Goal: Task Accomplishment & Management: Use online tool/utility

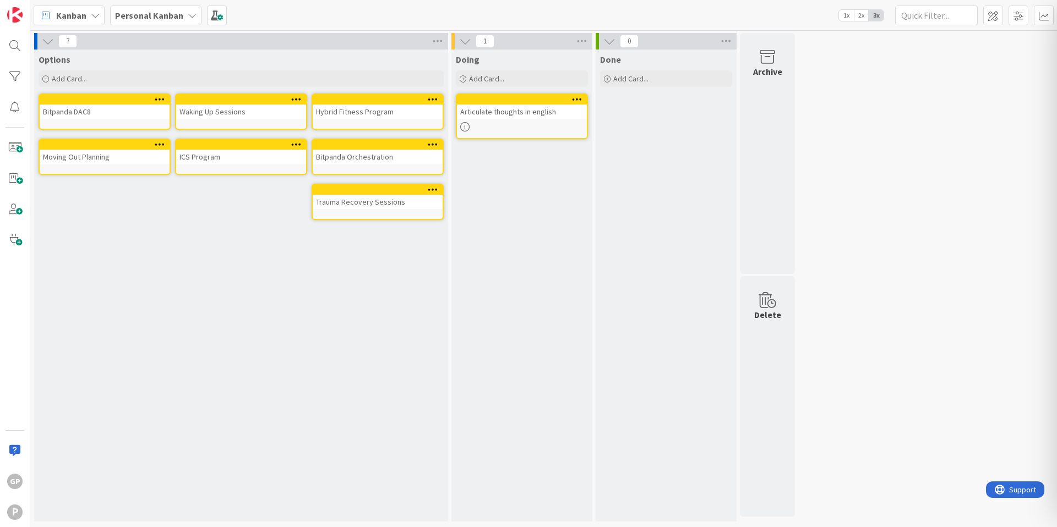
click at [493, 115] on div "Articulate thoughts in english" at bounding box center [522, 112] width 130 height 14
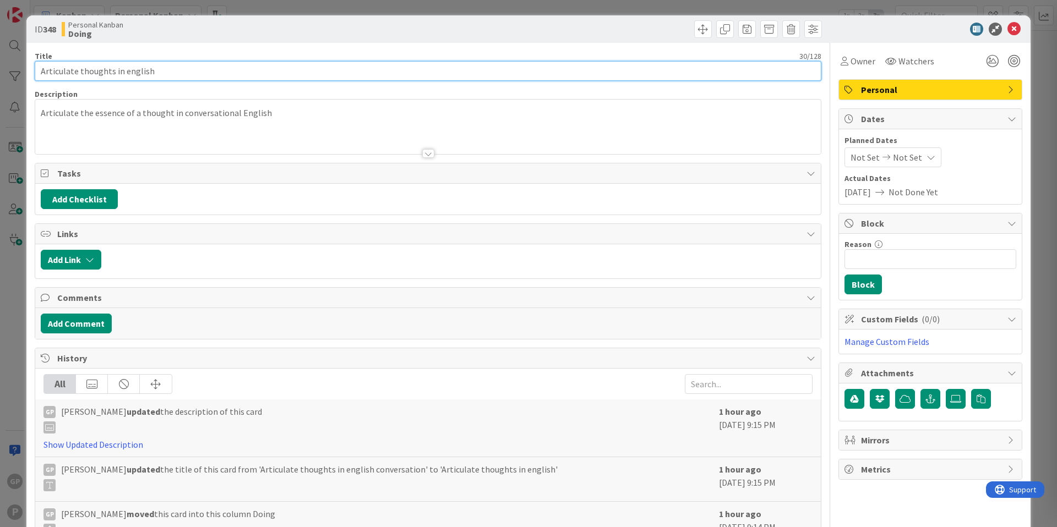
click at [110, 74] on input "Articulate thoughts in english" at bounding box center [428, 71] width 787 height 20
click at [212, 70] on input "Articulate thoughts in english" at bounding box center [428, 71] width 787 height 20
click at [352, 72] on input "Articulate thoughts in english" at bounding box center [428, 71] width 787 height 20
click at [39, 71] on input "Articulate thoughts in english conversations" at bounding box center [428, 71] width 787 height 20
drag, startPoint x: 190, startPoint y: 70, endPoint x: 122, endPoint y: 69, distance: 67.7
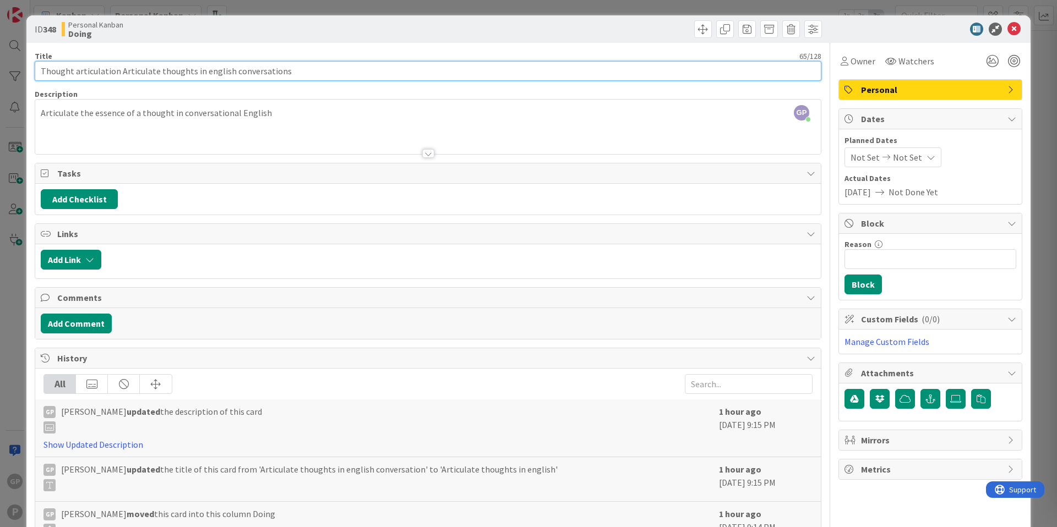
click at [122, 69] on input "Thought articulation Articulate thoughts in english conversations" at bounding box center [428, 71] width 787 height 20
type input "Thought articulation in english conversations"
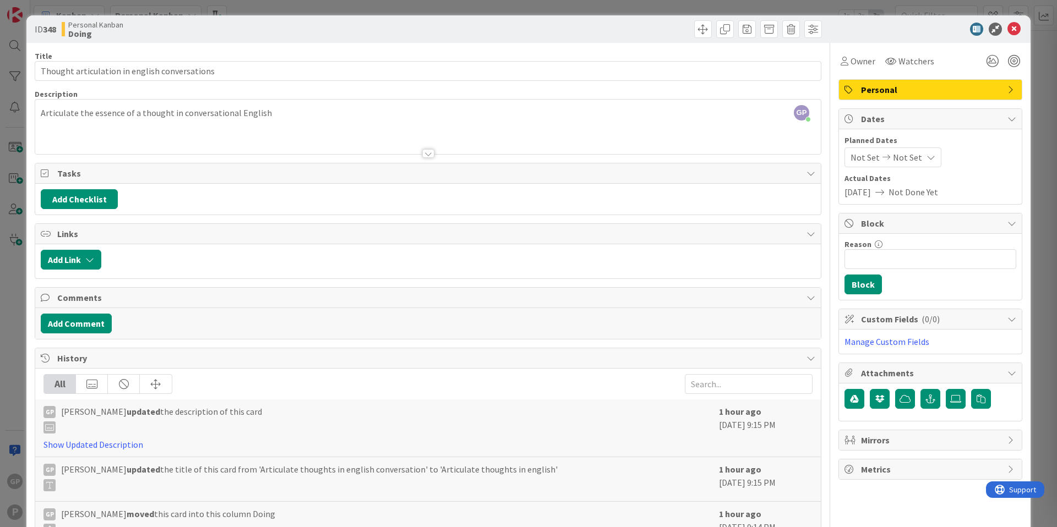
click at [307, 129] on div at bounding box center [428, 140] width 786 height 28
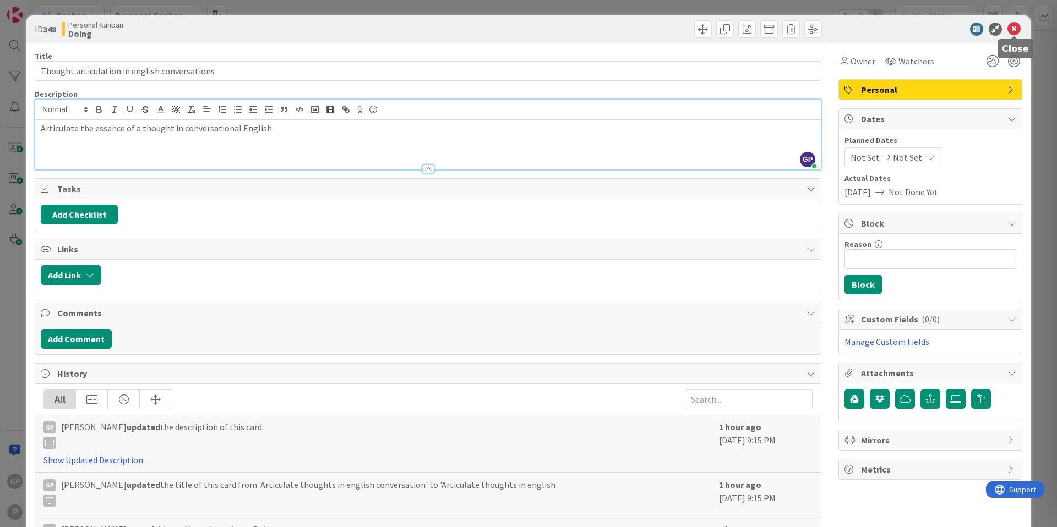
click at [1015, 24] on icon at bounding box center [1013, 29] width 13 height 13
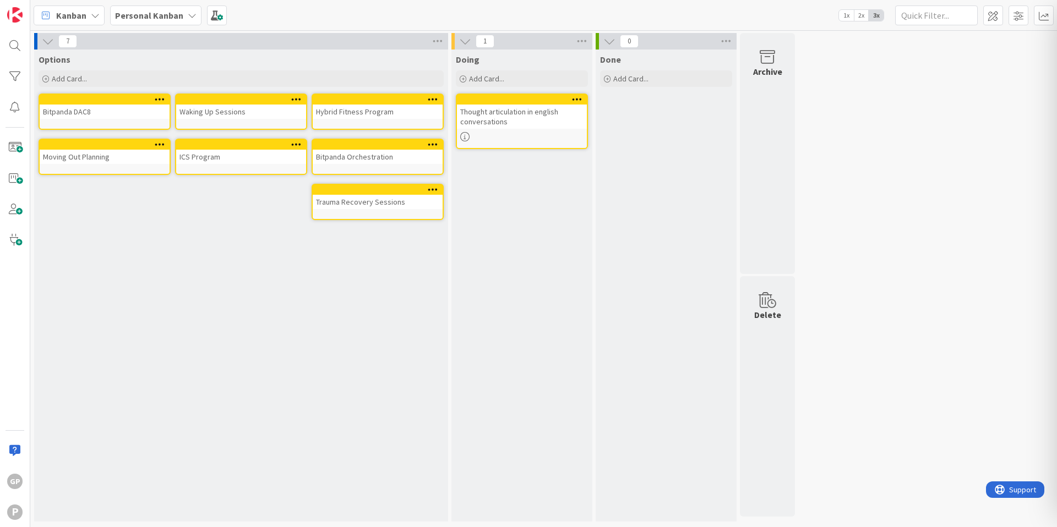
click at [863, 18] on span "2x" at bounding box center [861, 15] width 15 height 11
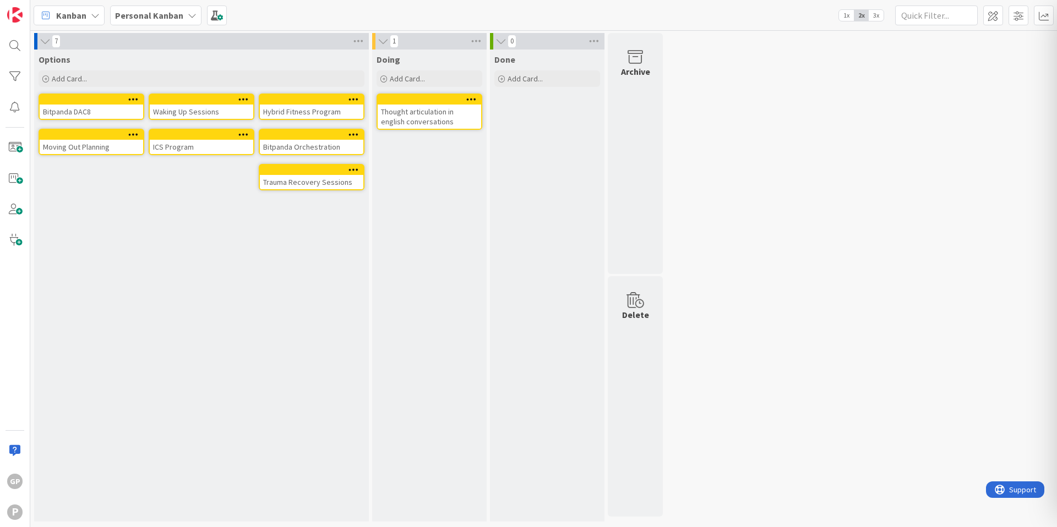
click at [873, 17] on span "3x" at bounding box center [876, 15] width 15 height 11
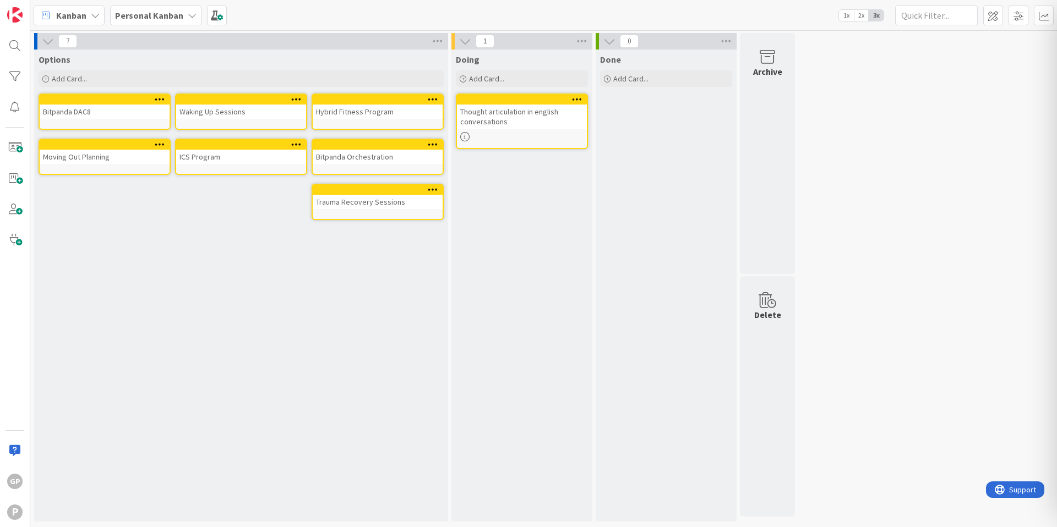
click at [531, 118] on div "Thought articulation in english conversations" at bounding box center [522, 117] width 130 height 24
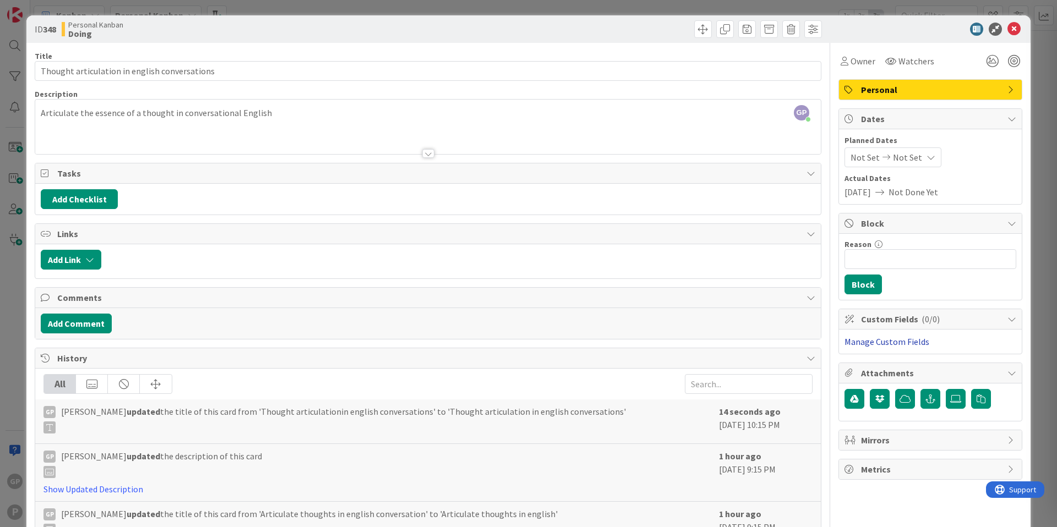
click at [913, 341] on link "Manage Custom Fields" at bounding box center [886, 341] width 85 height 11
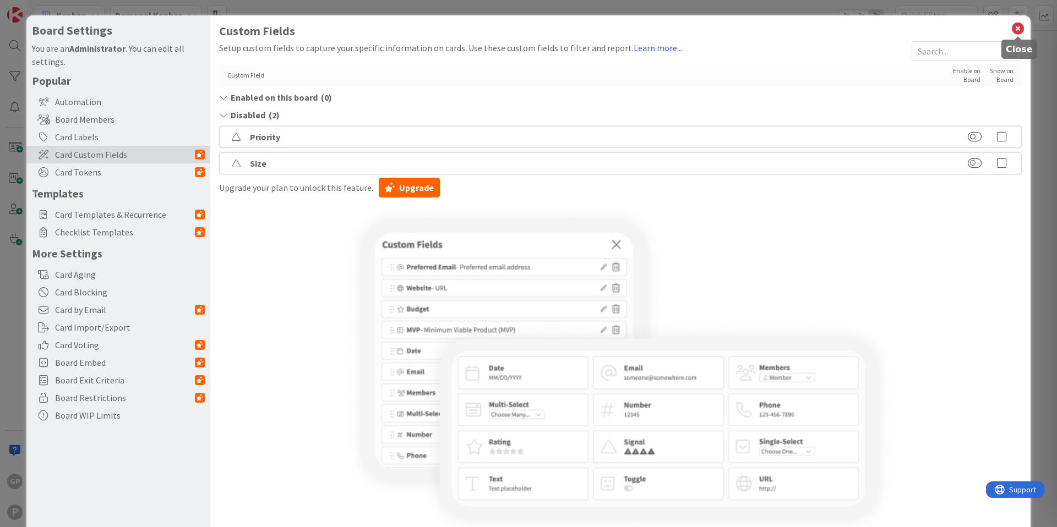
click at [1017, 21] on icon at bounding box center [1018, 28] width 14 height 15
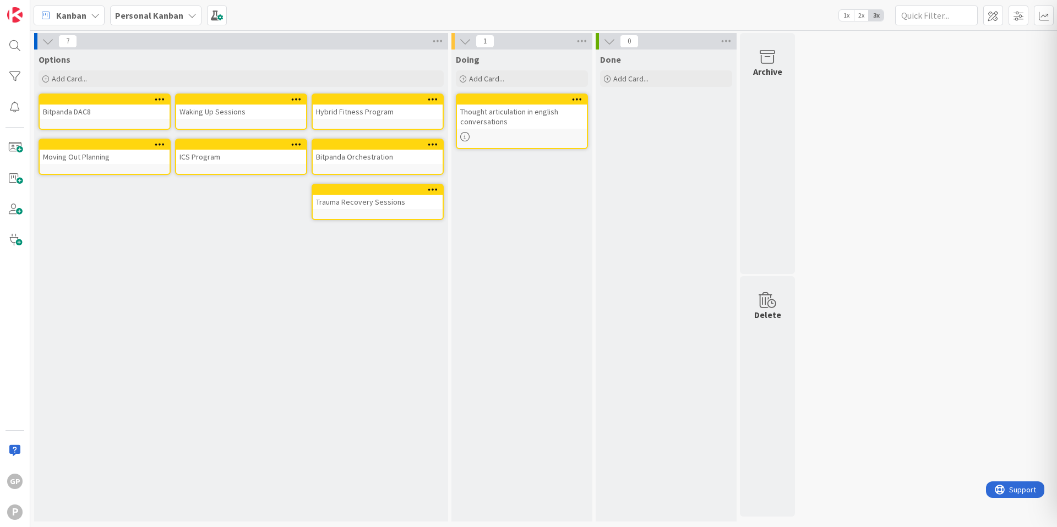
click at [501, 117] on div "Thought articulation in english conversations" at bounding box center [522, 117] width 130 height 24
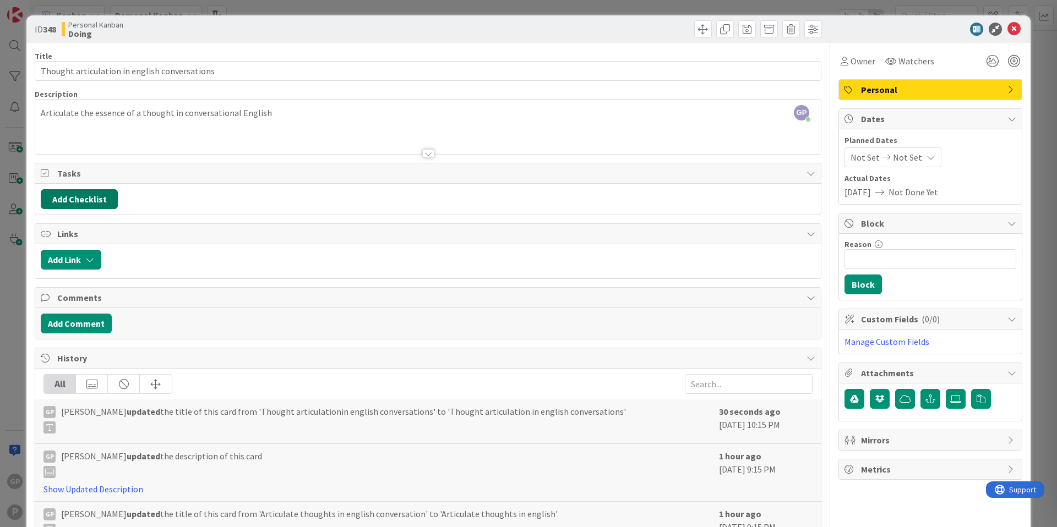
click at [105, 204] on button "Add Checklist" at bounding box center [79, 199] width 77 height 20
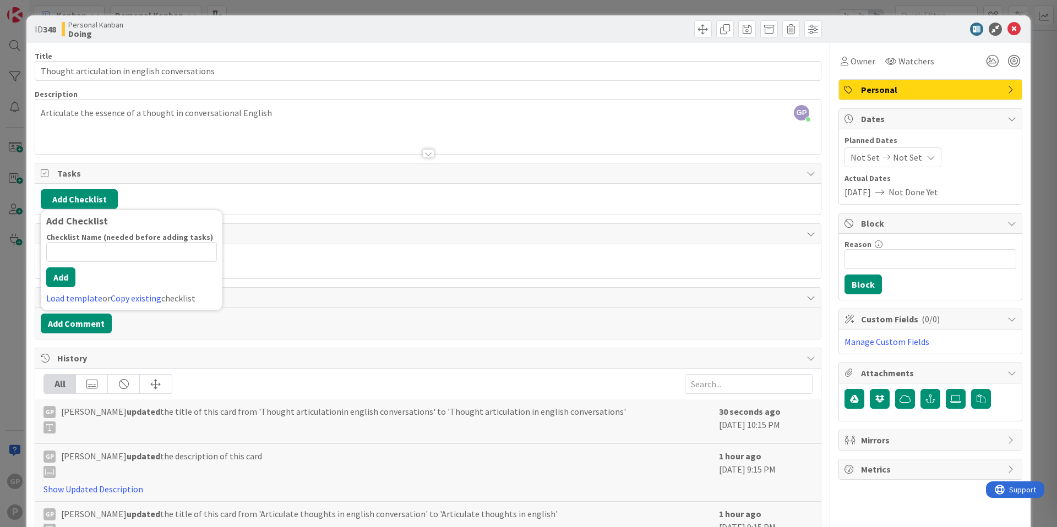
click at [283, 203] on div "Add Checklist Add Checklist Checklist Name (needed before adding tasks) 0 / 64 …" at bounding box center [428, 199] width 775 height 20
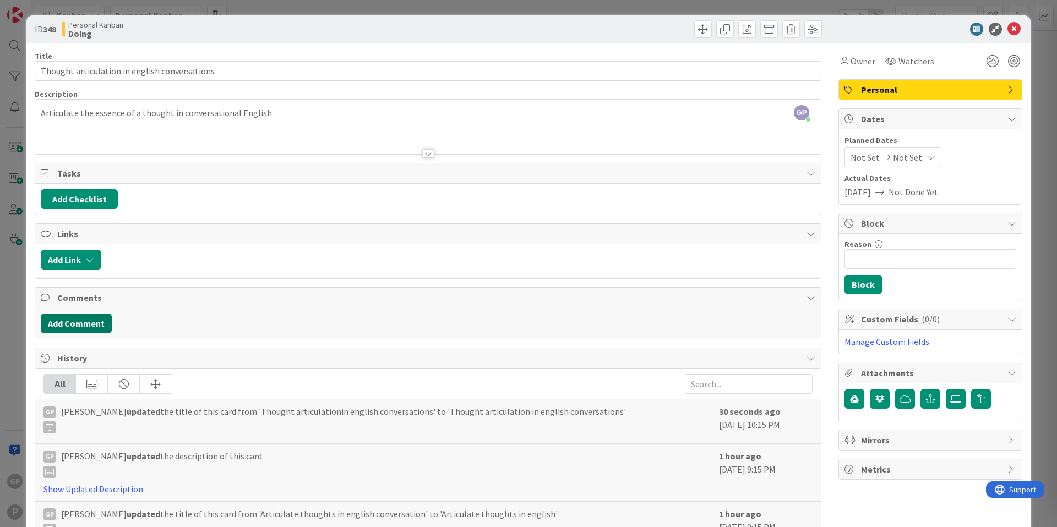
click at [100, 324] on button "Add Comment" at bounding box center [76, 324] width 71 height 20
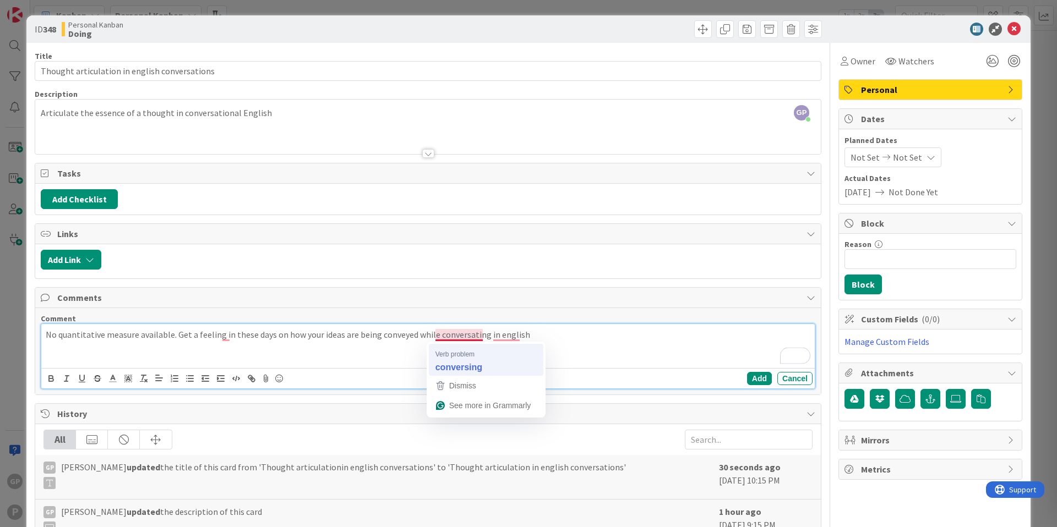
click at [457, 358] on div "No quantitative measure available. Get a feeling in these days on how your idea…" at bounding box center [427, 346] width 773 height 44
click at [285, 351] on div "No quantitative measure available. Get a feeling these days on how your ideas a…" at bounding box center [427, 346] width 773 height 44
click at [761, 379] on button "Add" at bounding box center [759, 378] width 25 height 13
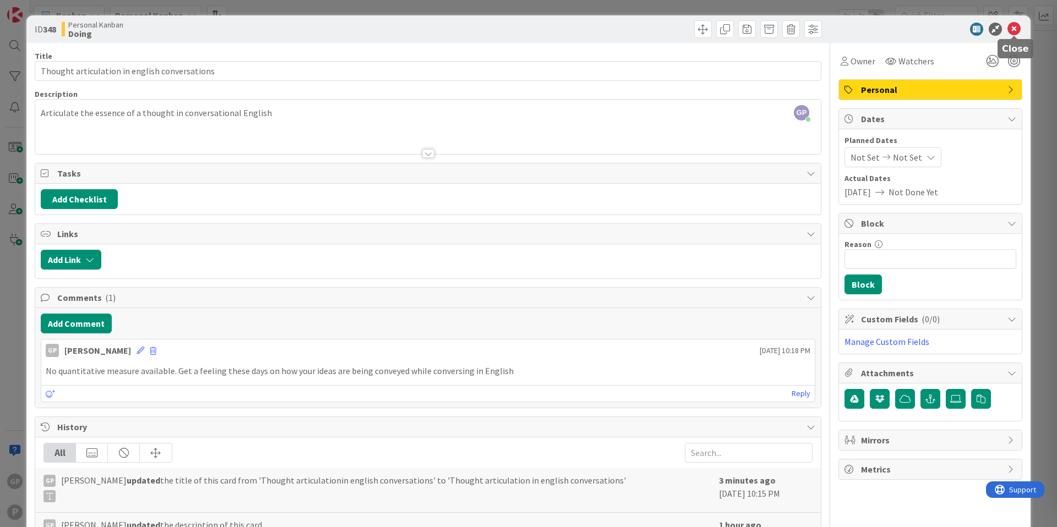
click at [1016, 29] on icon at bounding box center [1013, 29] width 13 height 13
